Goal: Task Accomplishment & Management: Use online tool/utility

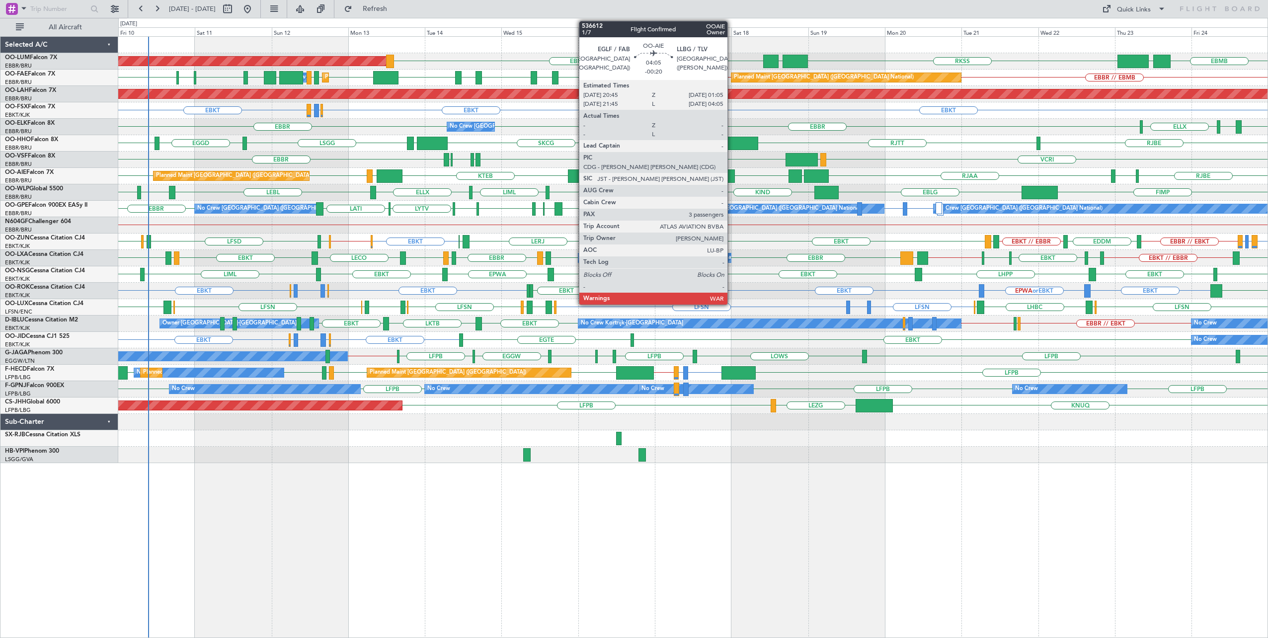
click at [733, 173] on div at bounding box center [728, 175] width 14 height 13
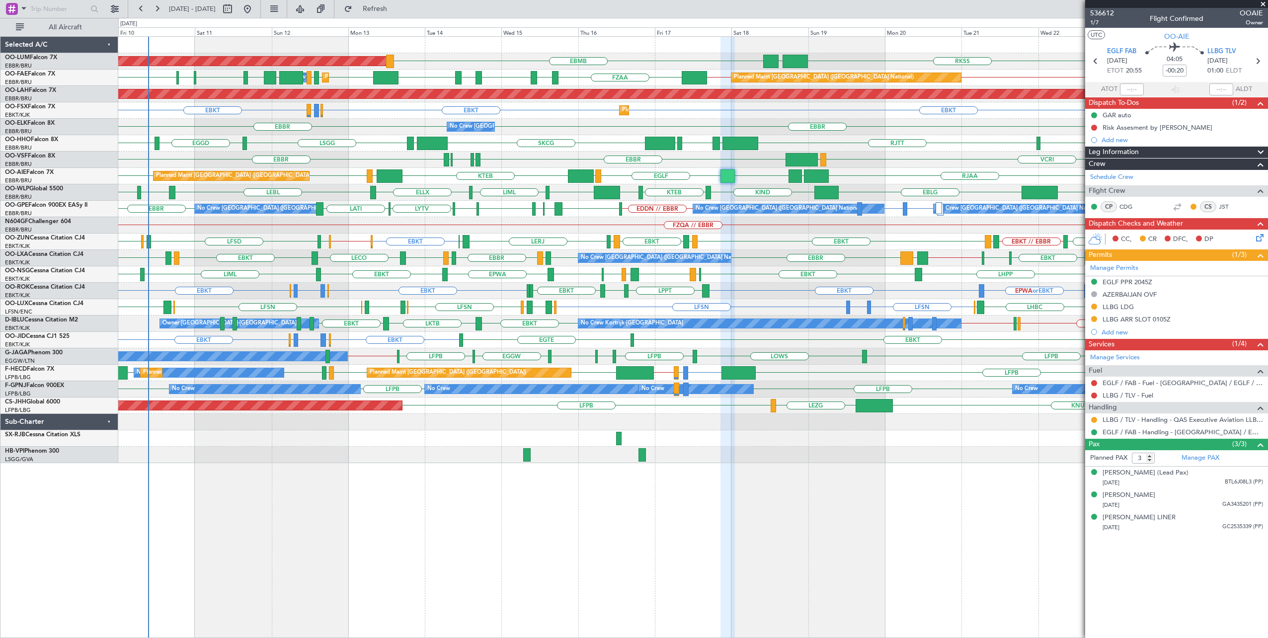
click at [1265, 5] on span at bounding box center [1263, 4] width 10 height 9
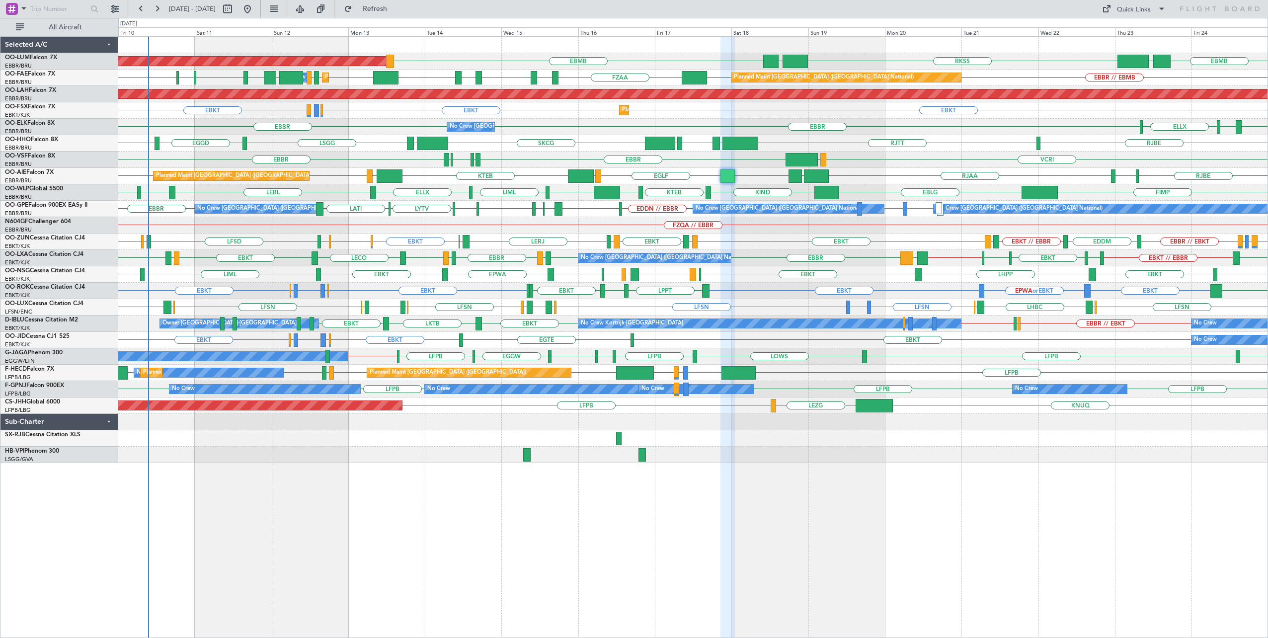
type input "0"
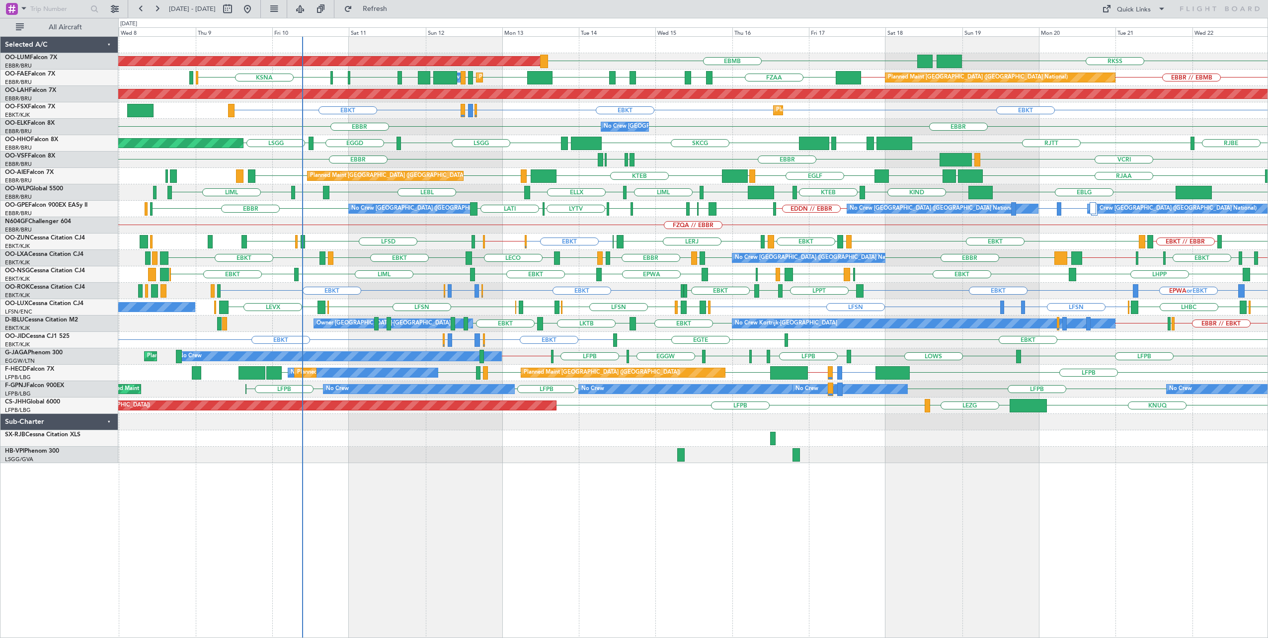
click at [573, 533] on div "EBMB RKSS UBBB AOG Maint Sibiu UBBB EBMB Owner Melsbroek Air Base Planned Maint…" at bounding box center [693, 337] width 1151 height 602
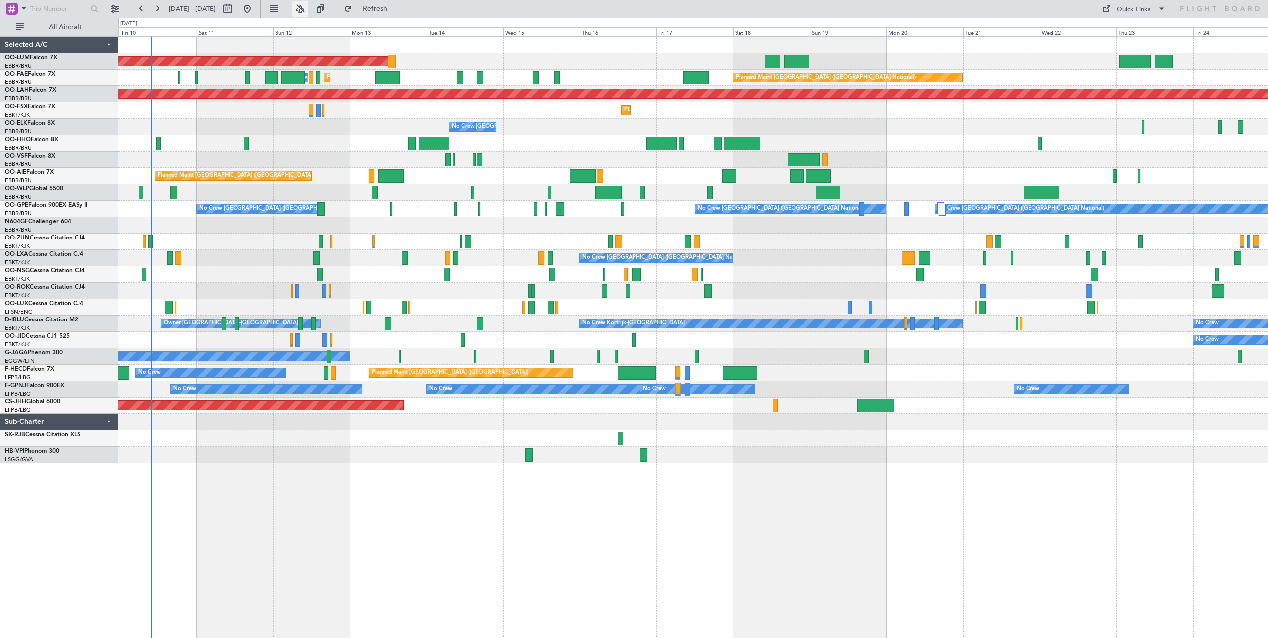
click at [308, 6] on button at bounding box center [300, 9] width 16 height 16
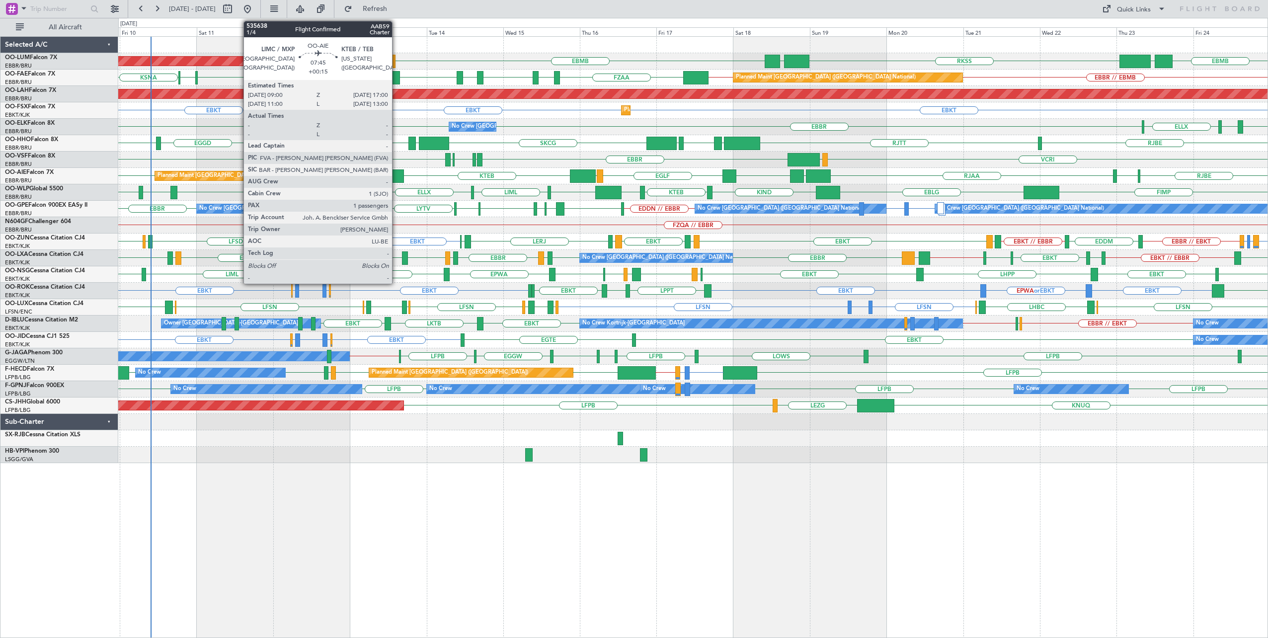
click at [397, 178] on div at bounding box center [391, 175] width 26 height 13
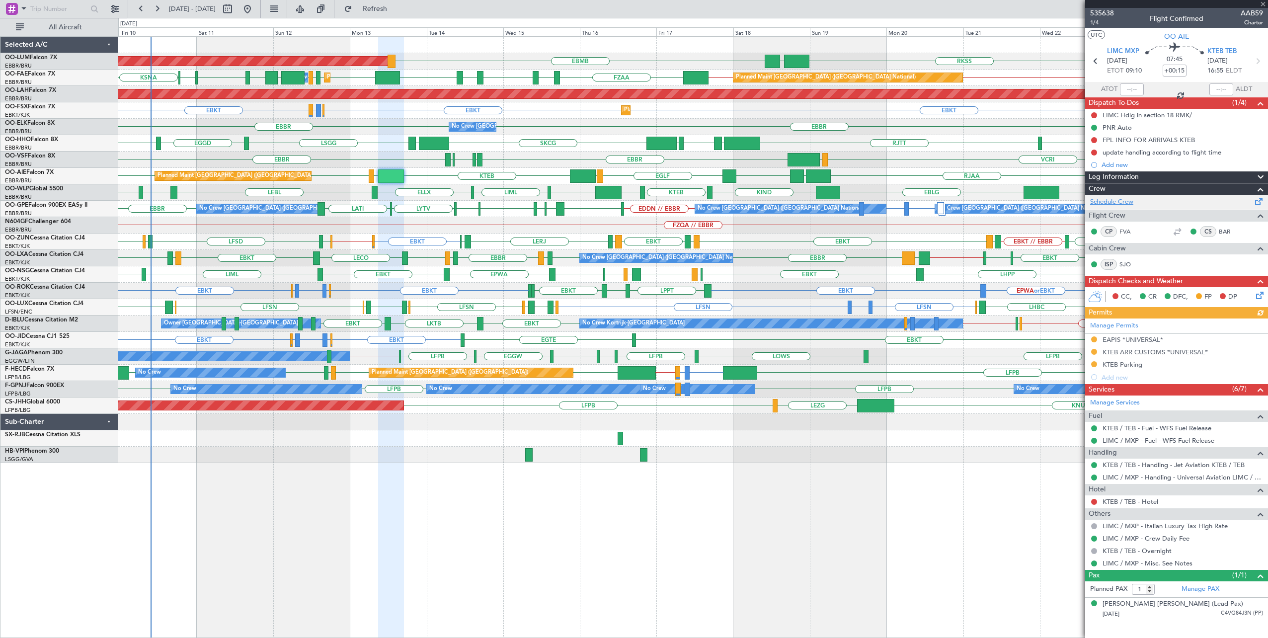
click at [631, 201] on link "Schedule Crew" at bounding box center [1111, 202] width 43 height 10
click at [631, 1] on span at bounding box center [1263, 4] width 10 height 9
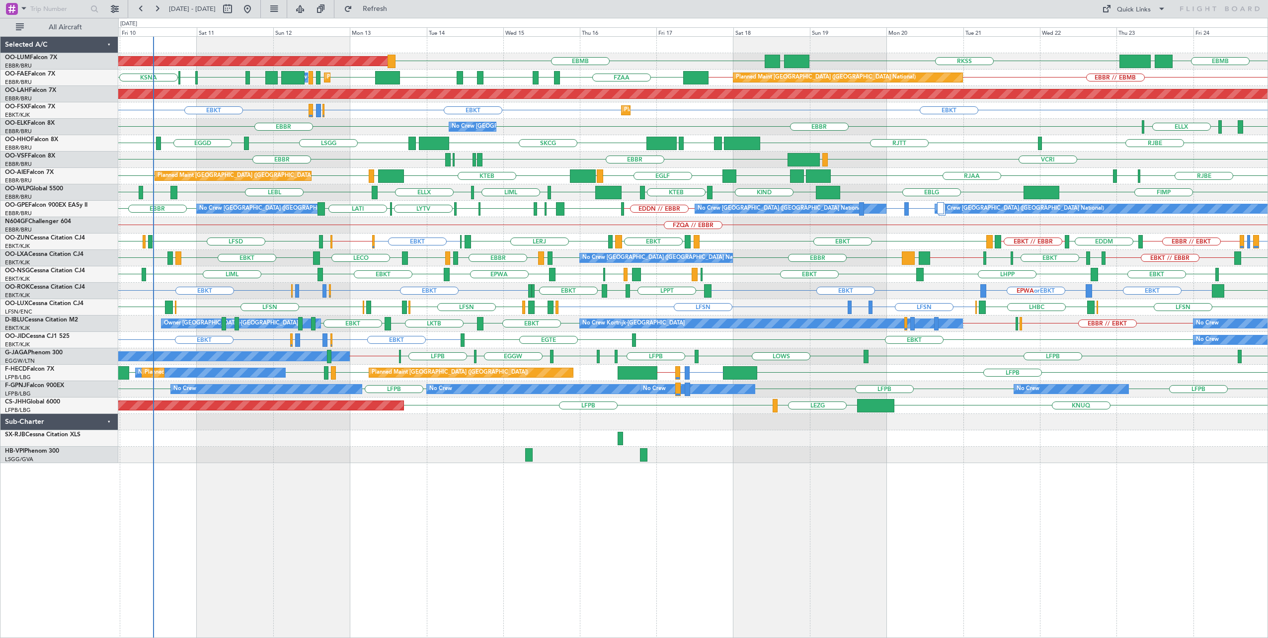
click at [631, 467] on div "AOG Maint [GEOGRAPHIC_DATA] RKSS UBBB EBMB EBMB UBBB Owner [GEOGRAPHIC_DATA] Pl…" at bounding box center [693, 337] width 1151 height 602
